Goal: Information Seeking & Learning: Learn about a topic

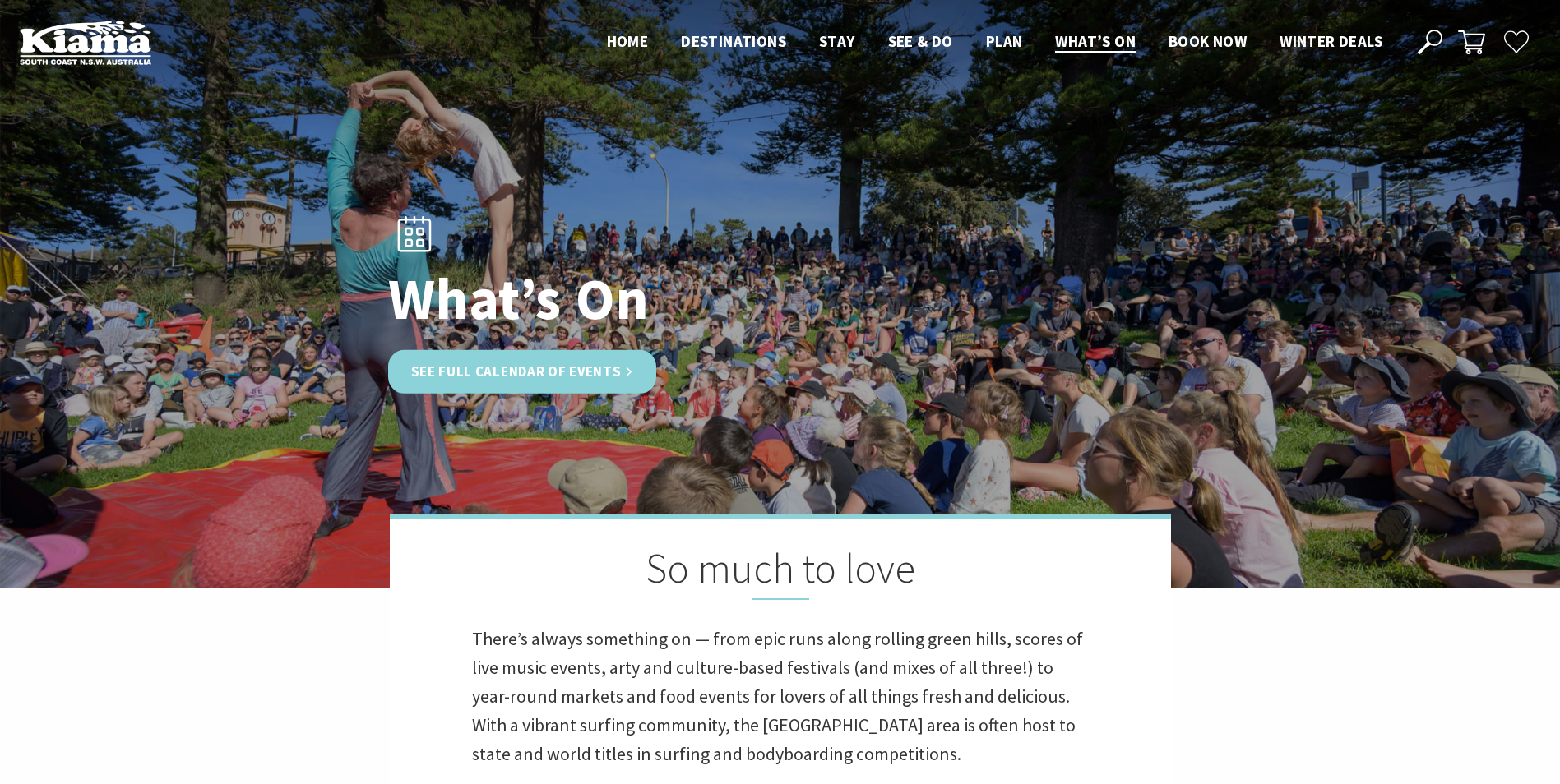
click at [569, 368] on link "See Full Calendar of Events" at bounding box center [522, 372] width 269 height 43
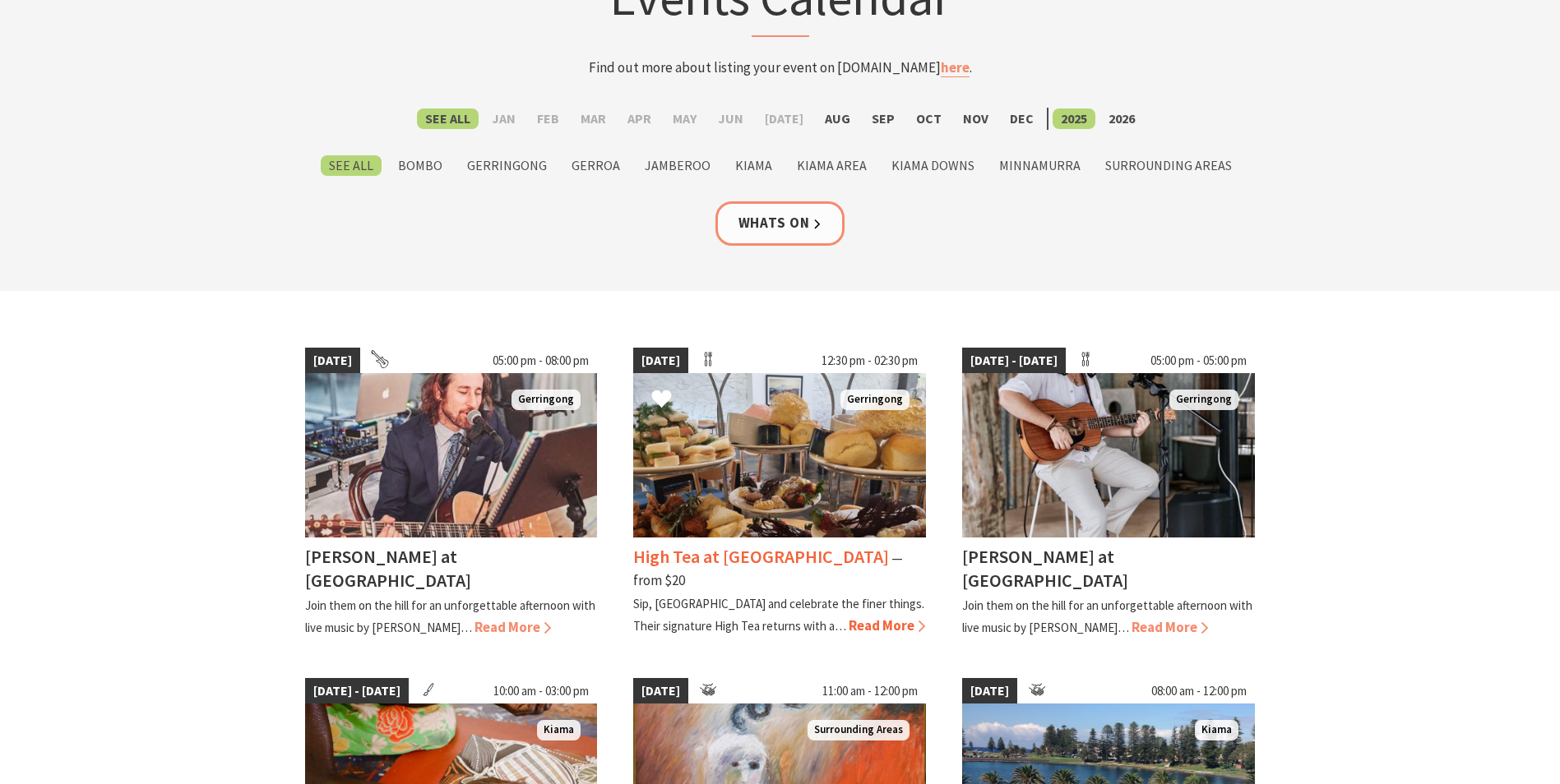
scroll to position [165, 0]
click at [848, 615] on span "Read More" at bounding box center [887, 624] width 77 height 18
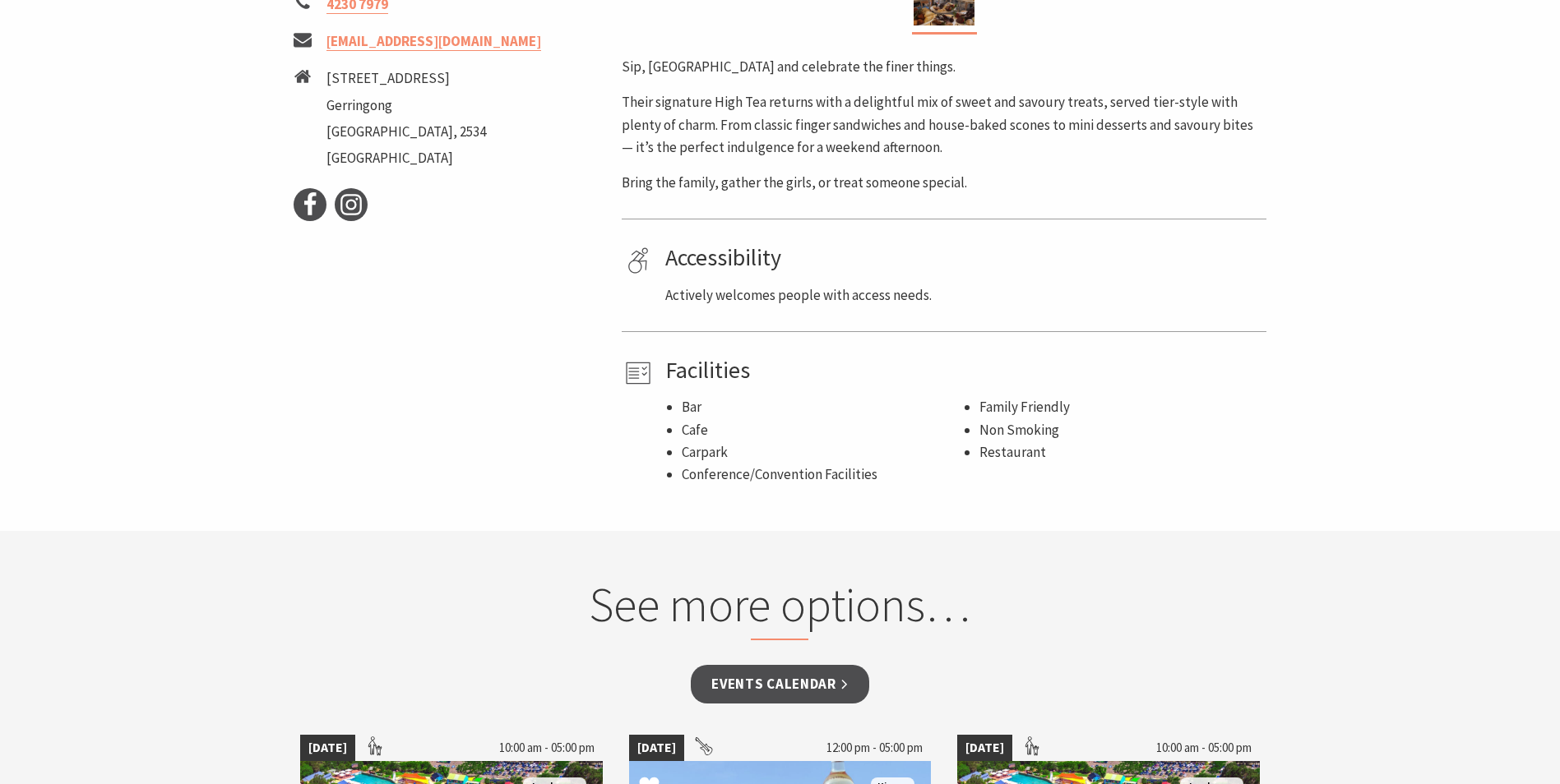
scroll to position [657, 0]
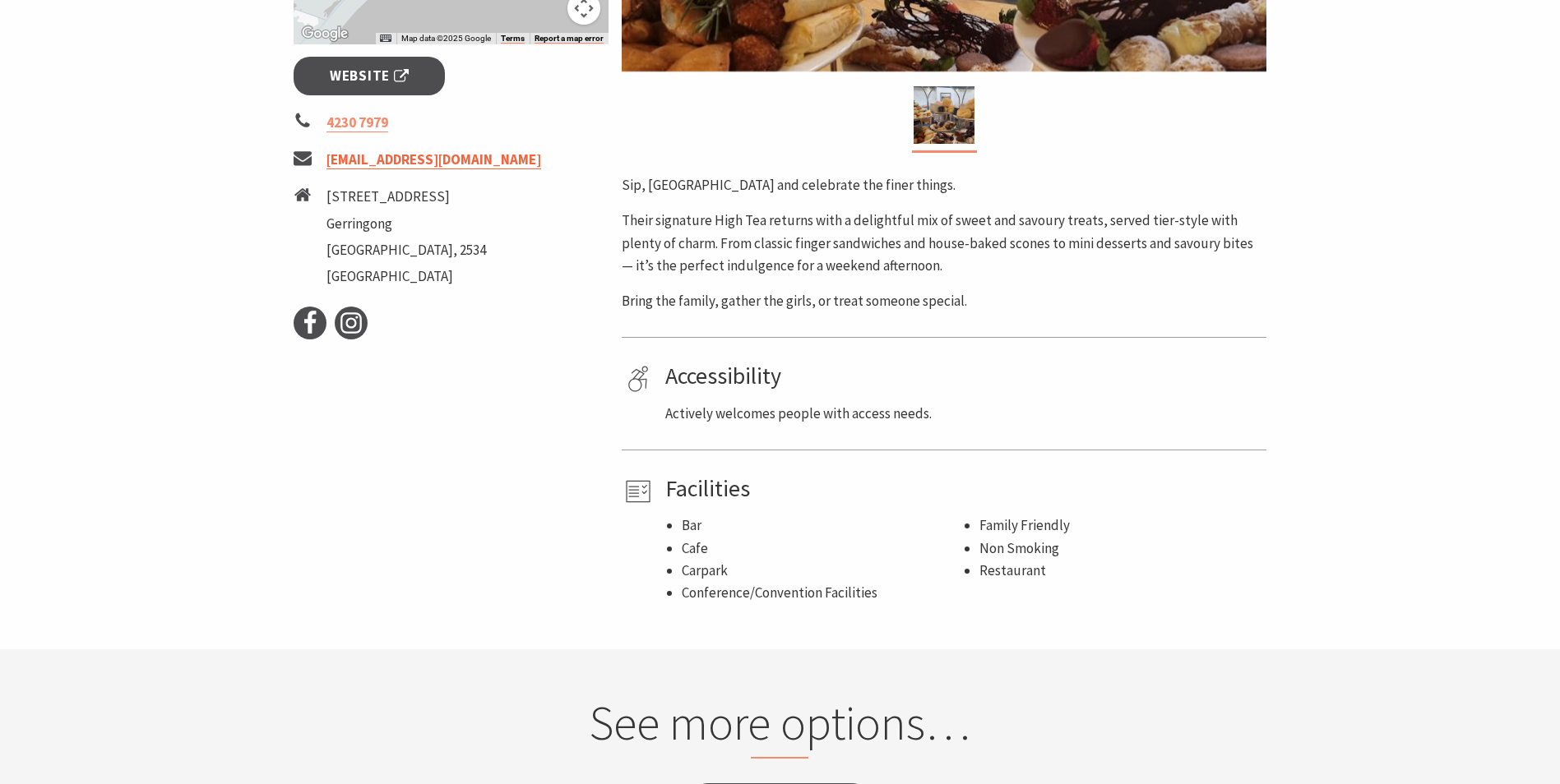
click at [483, 160] on link "reservation@mercuregerringong.com.au" at bounding box center [434, 159] width 215 height 19
click at [483, 161] on link "reservation@mercuregerringong.com.au" at bounding box center [434, 159] width 215 height 19
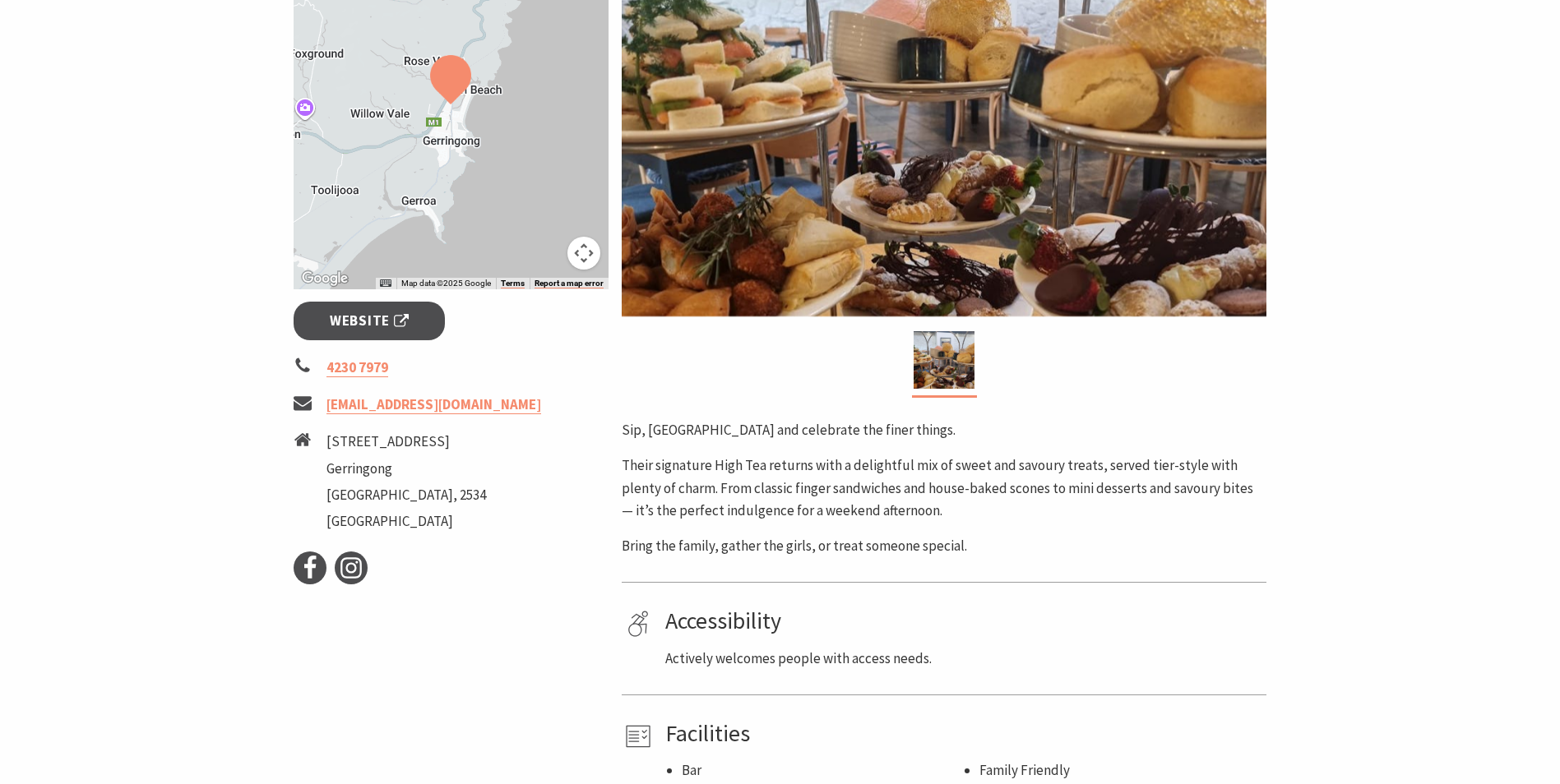
scroll to position [411, 0]
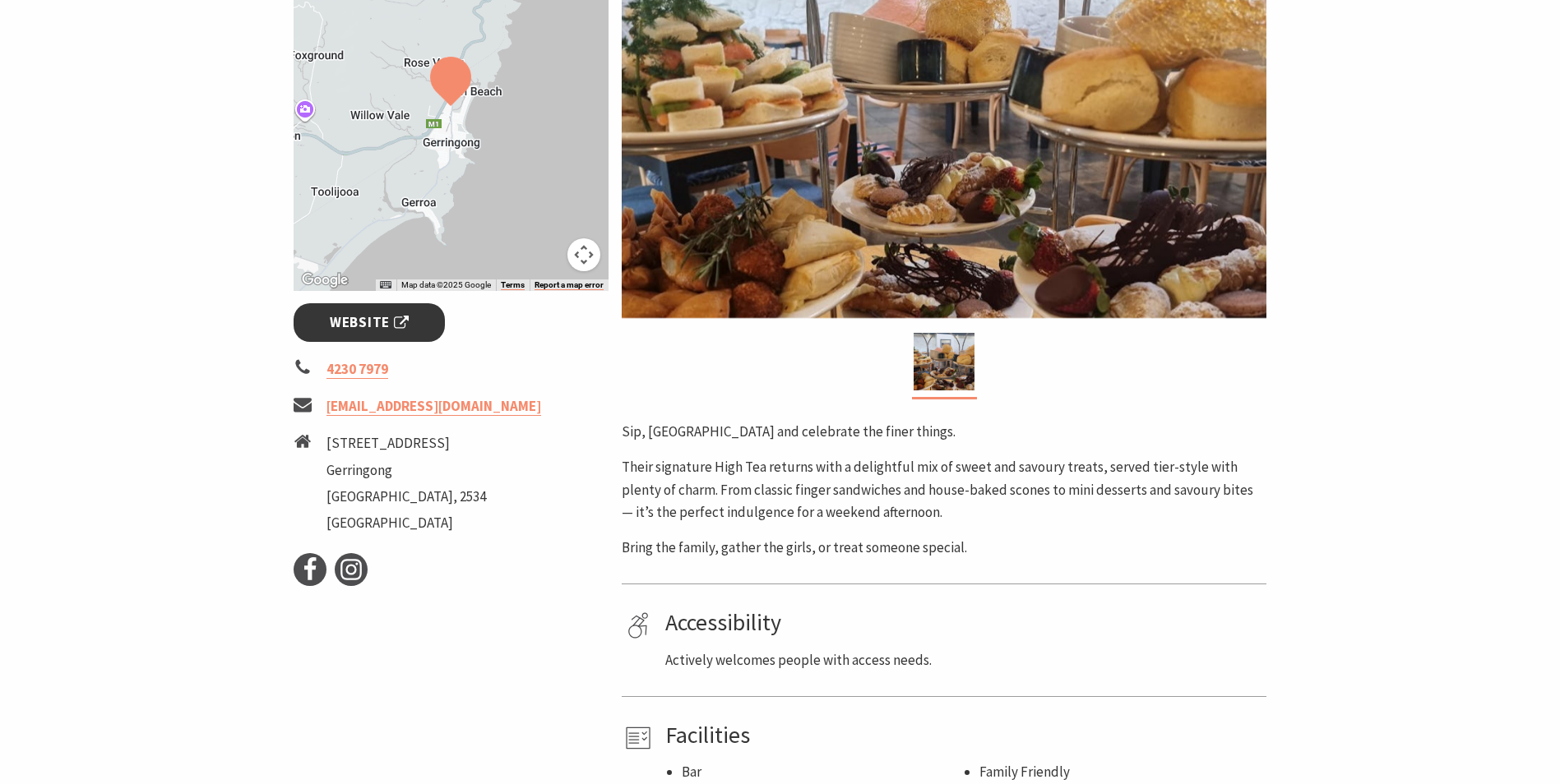
click at [391, 318] on span "Website" at bounding box center [369, 322] width 79 height 23
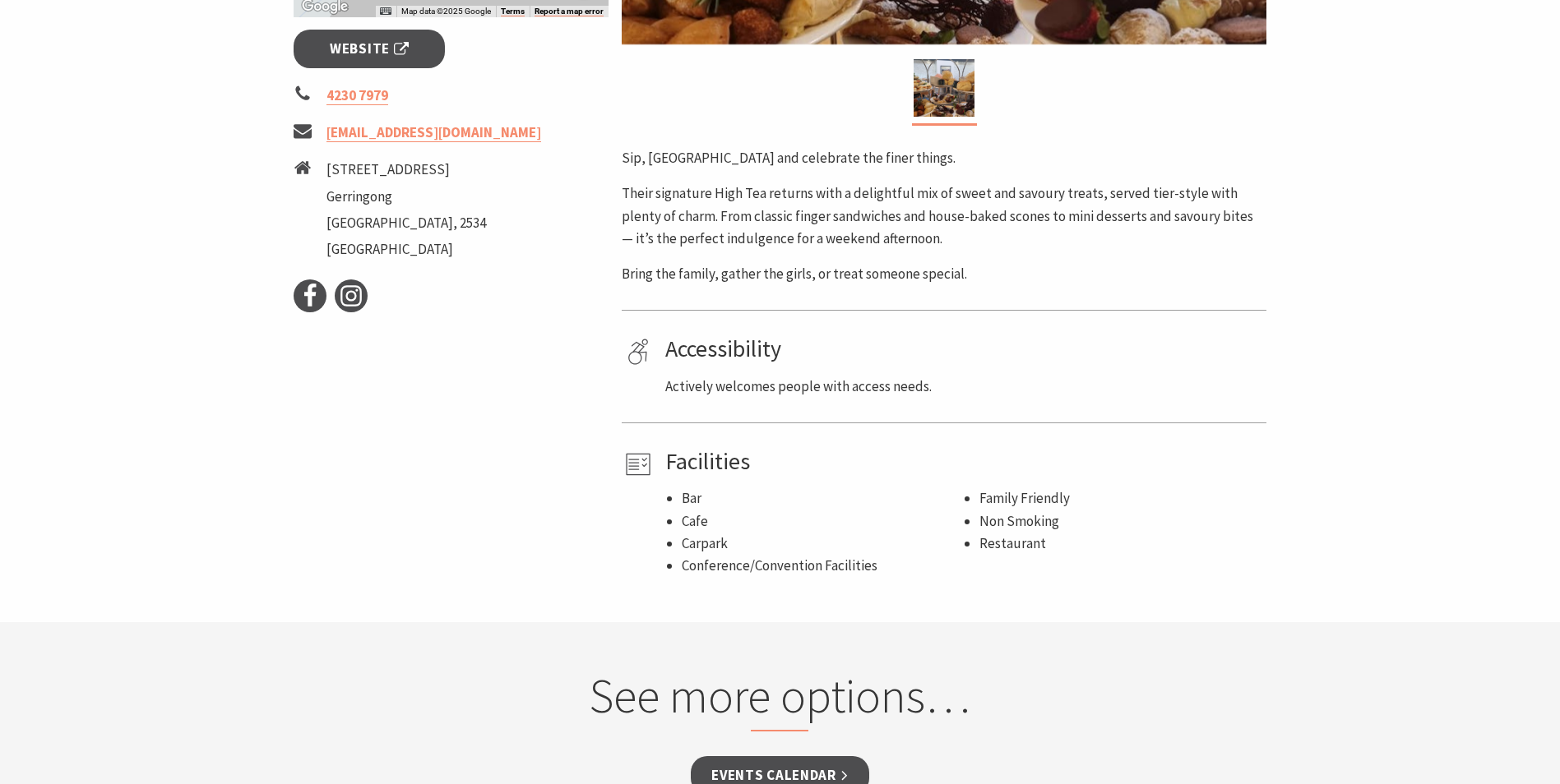
scroll to position [740, 0]
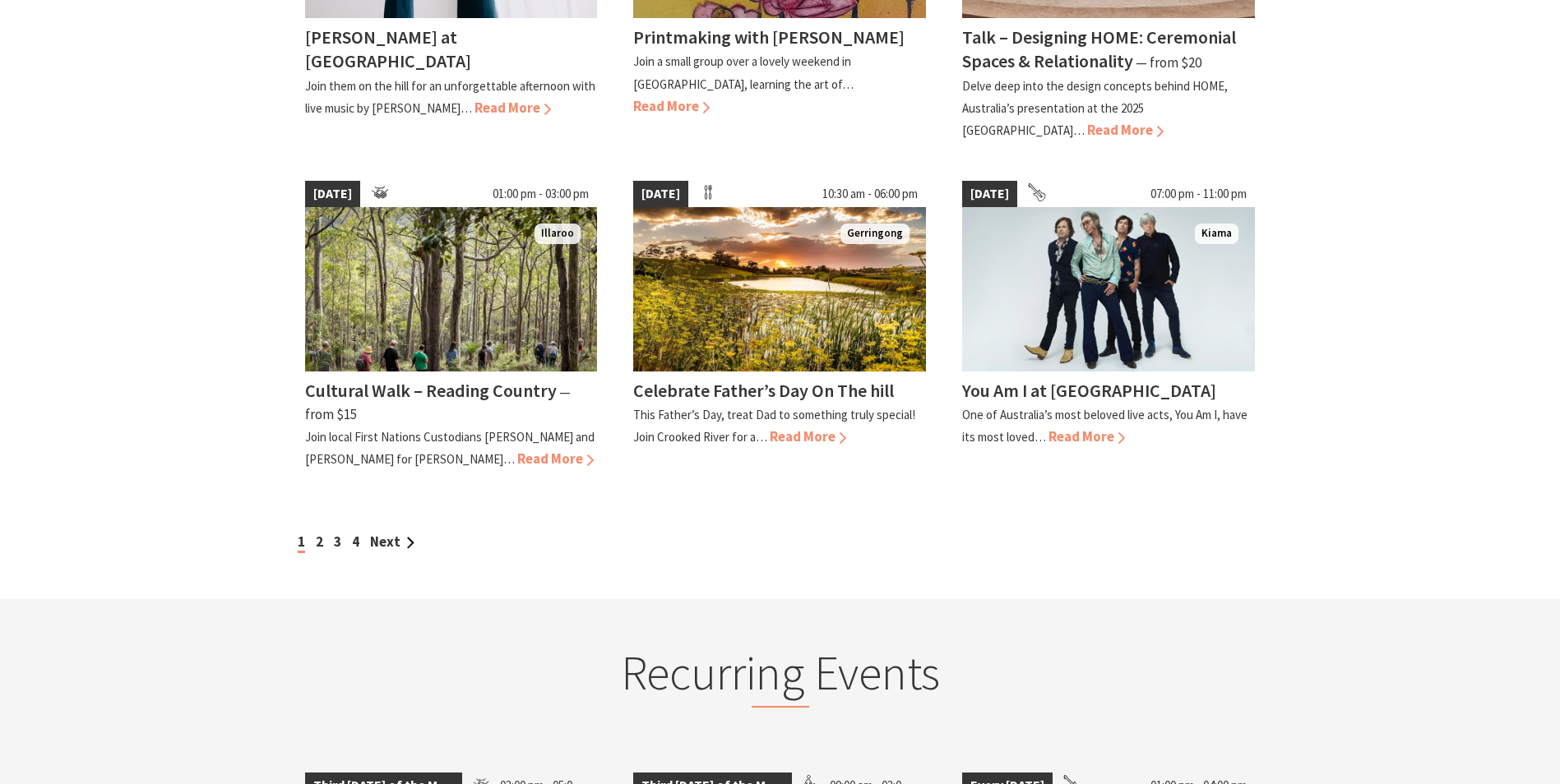
scroll to position [1480, 0]
